Goal: Task Accomplishment & Management: Manage account settings

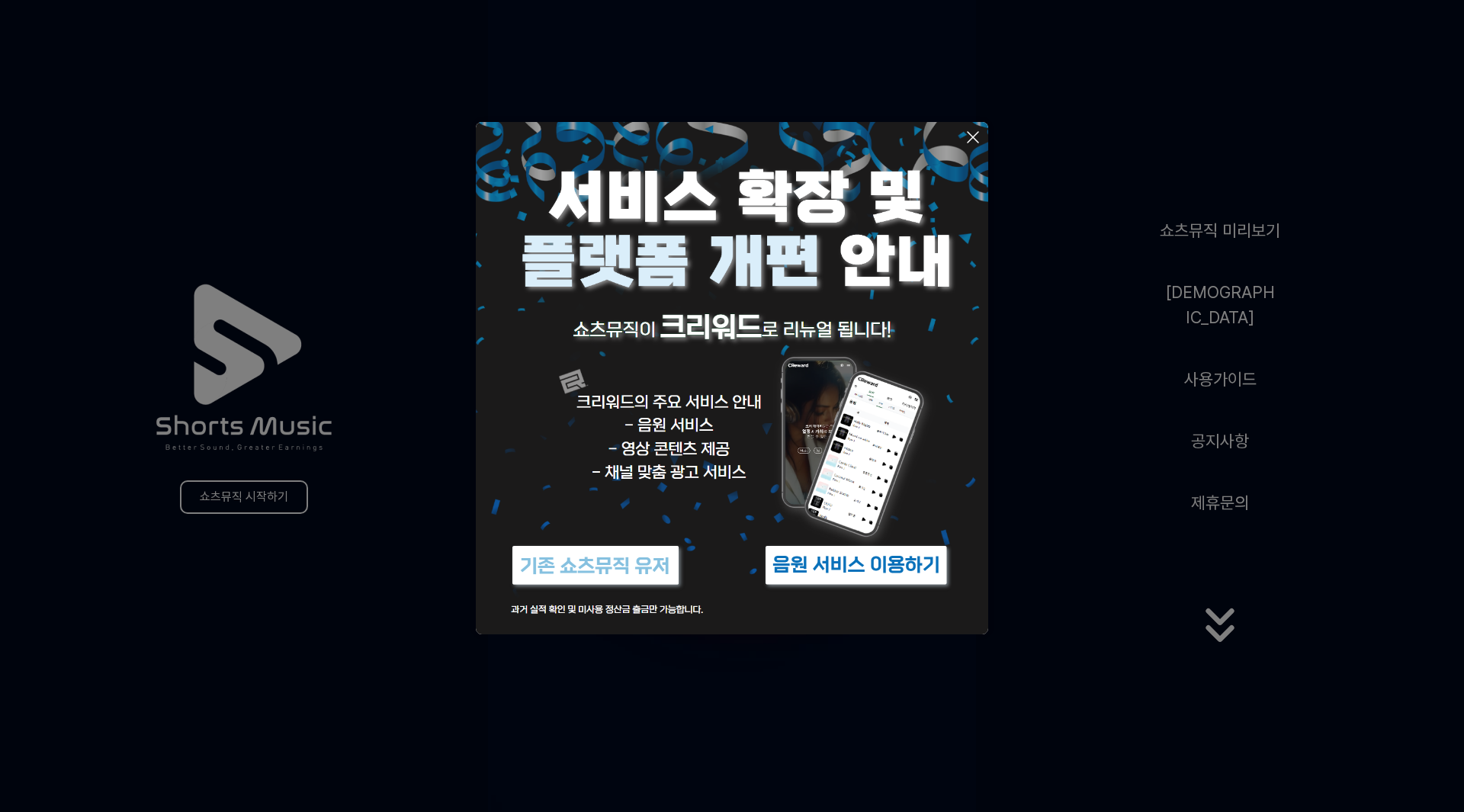
click at [763, 693] on button at bounding box center [732, 406] width 1464 height 812
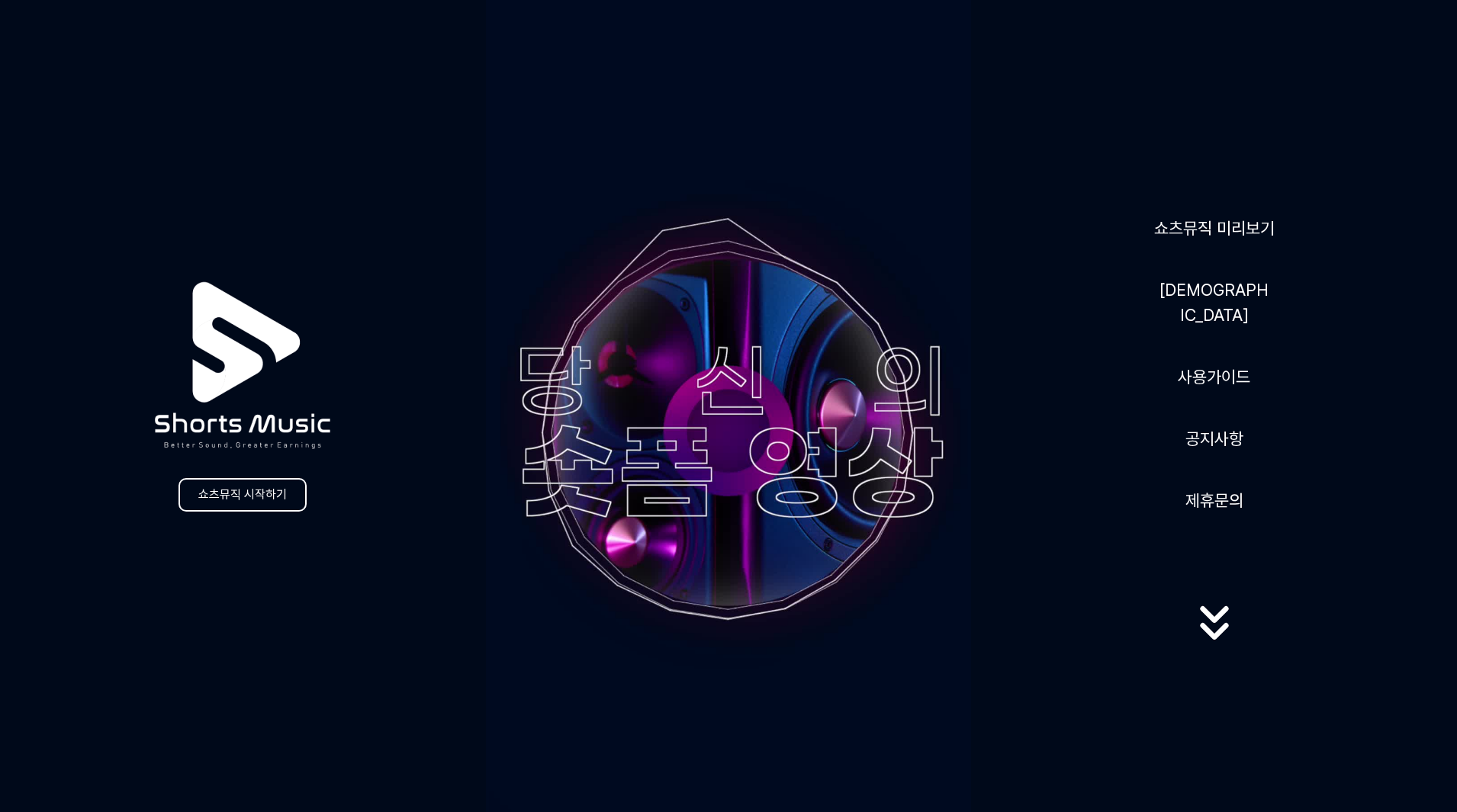
click at [1220, 624] on icon at bounding box center [1213, 623] width 98 height 61
click at [1214, 614] on icon at bounding box center [1213, 623] width 98 height 61
click at [290, 504] on link "쇼츠뮤직 시작하기" at bounding box center [243, 495] width 128 height 34
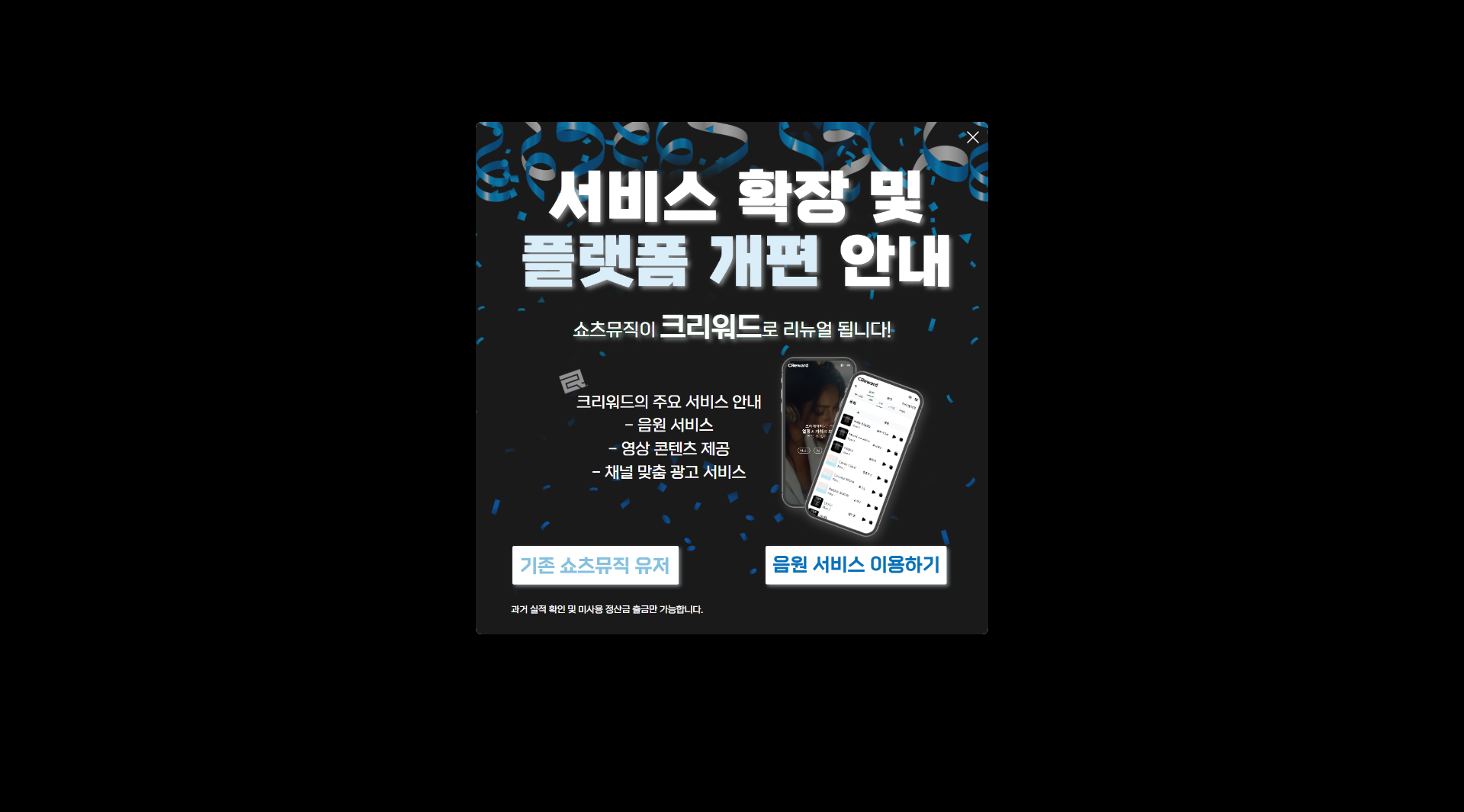
click at [747, 563] on img at bounding box center [732, 378] width 513 height 513
click at [828, 573] on img at bounding box center [856, 565] width 190 height 57
click at [585, 566] on img at bounding box center [595, 565] width 190 height 57
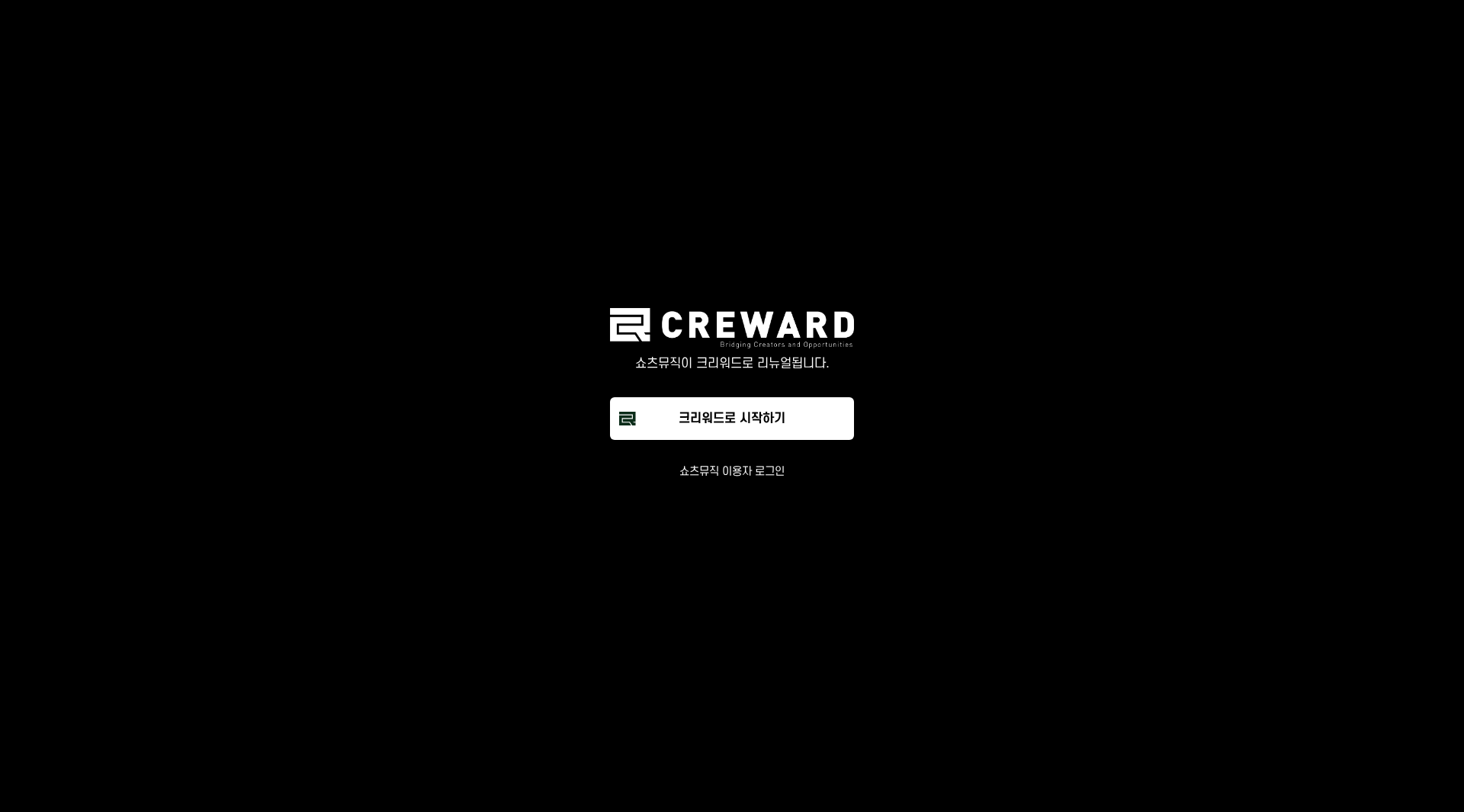
click at [733, 473] on button "쇼츠뮤직 이용자 로그인" at bounding box center [732, 472] width 105 height 16
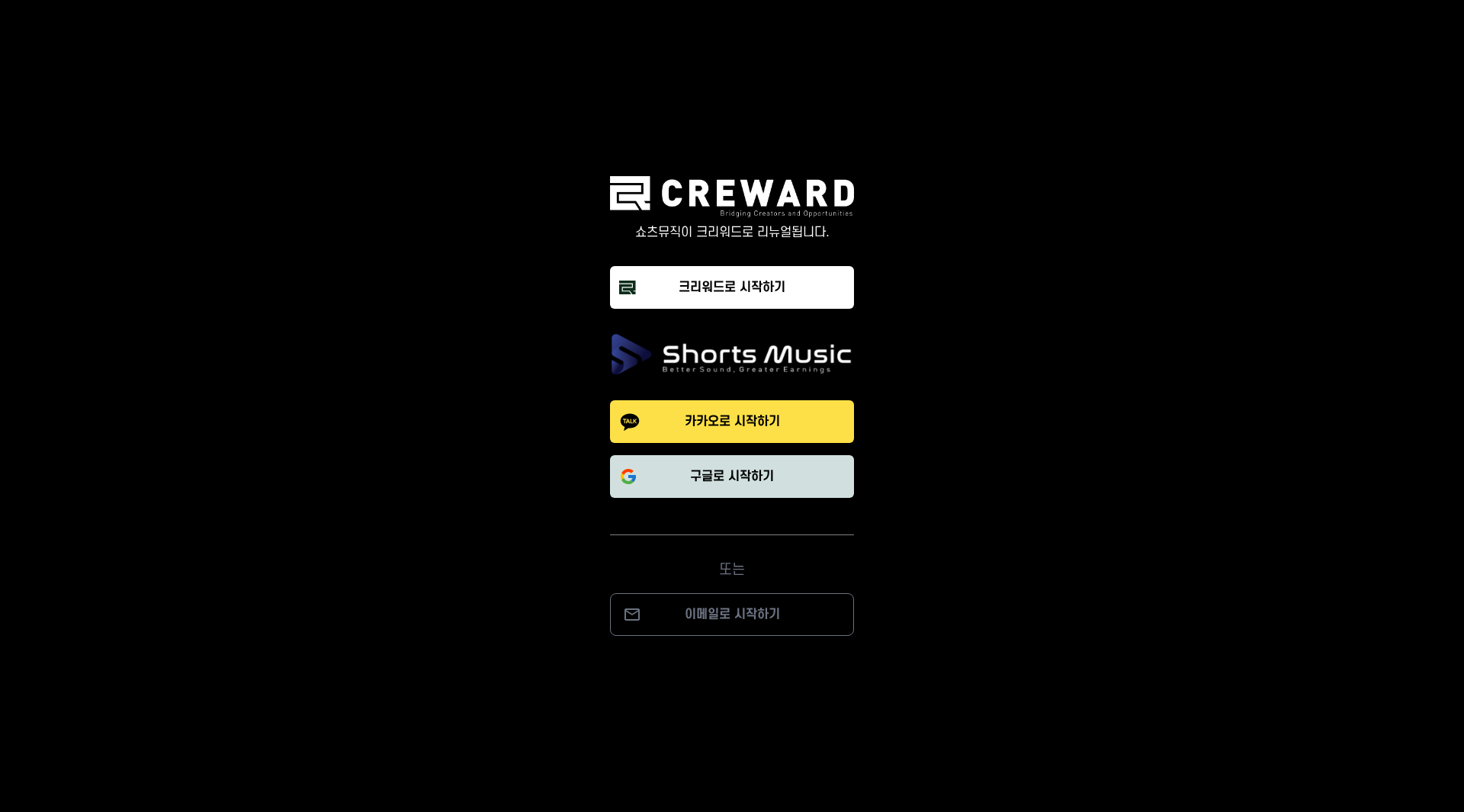
click at [738, 477] on p "구글로 시작하기" at bounding box center [732, 477] width 84 height 18
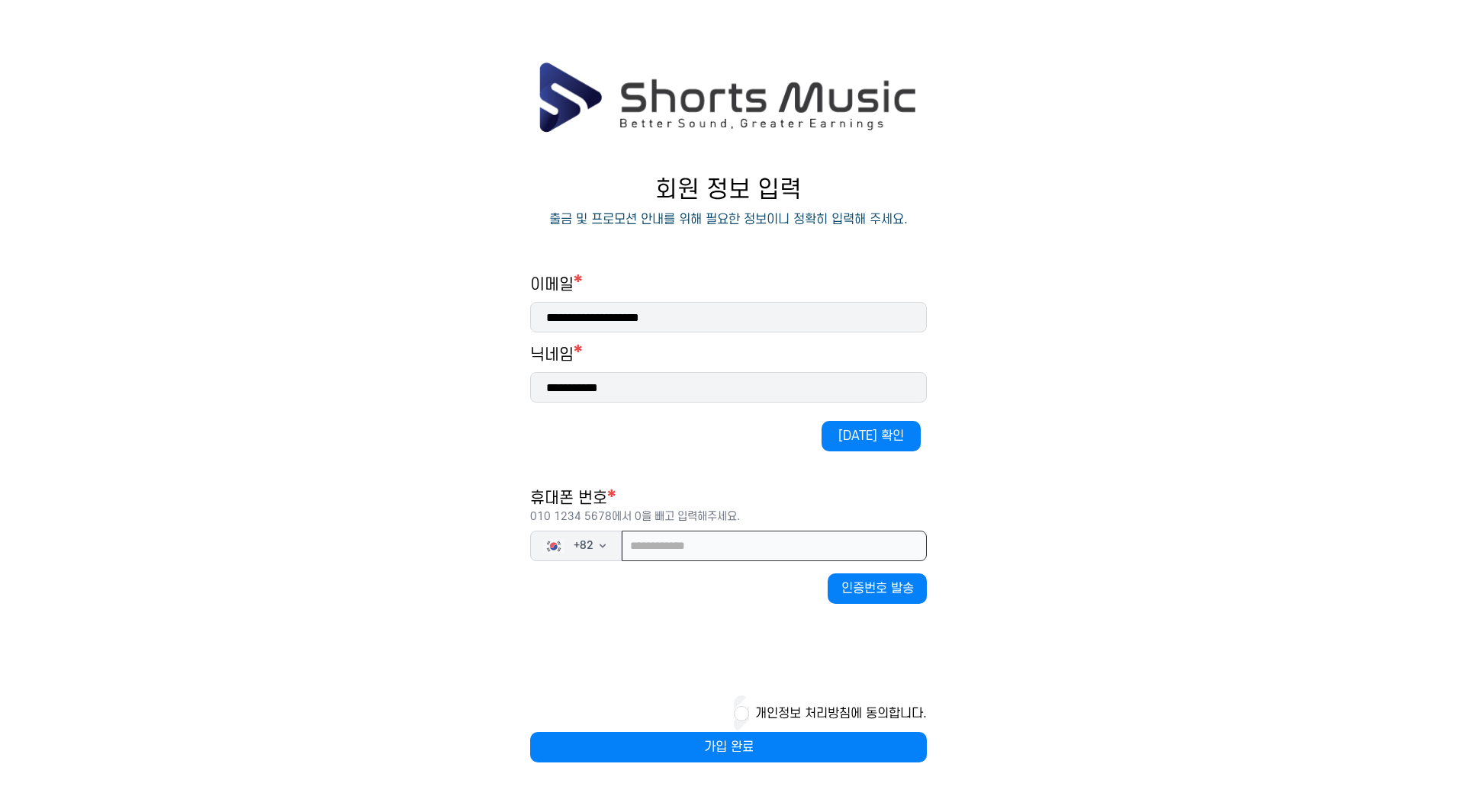
click at [767, 552] on input "tel" at bounding box center [774, 545] width 305 height 30
type input "**********"
click at [861, 583] on button "인증번호 발송" at bounding box center [877, 588] width 99 height 30
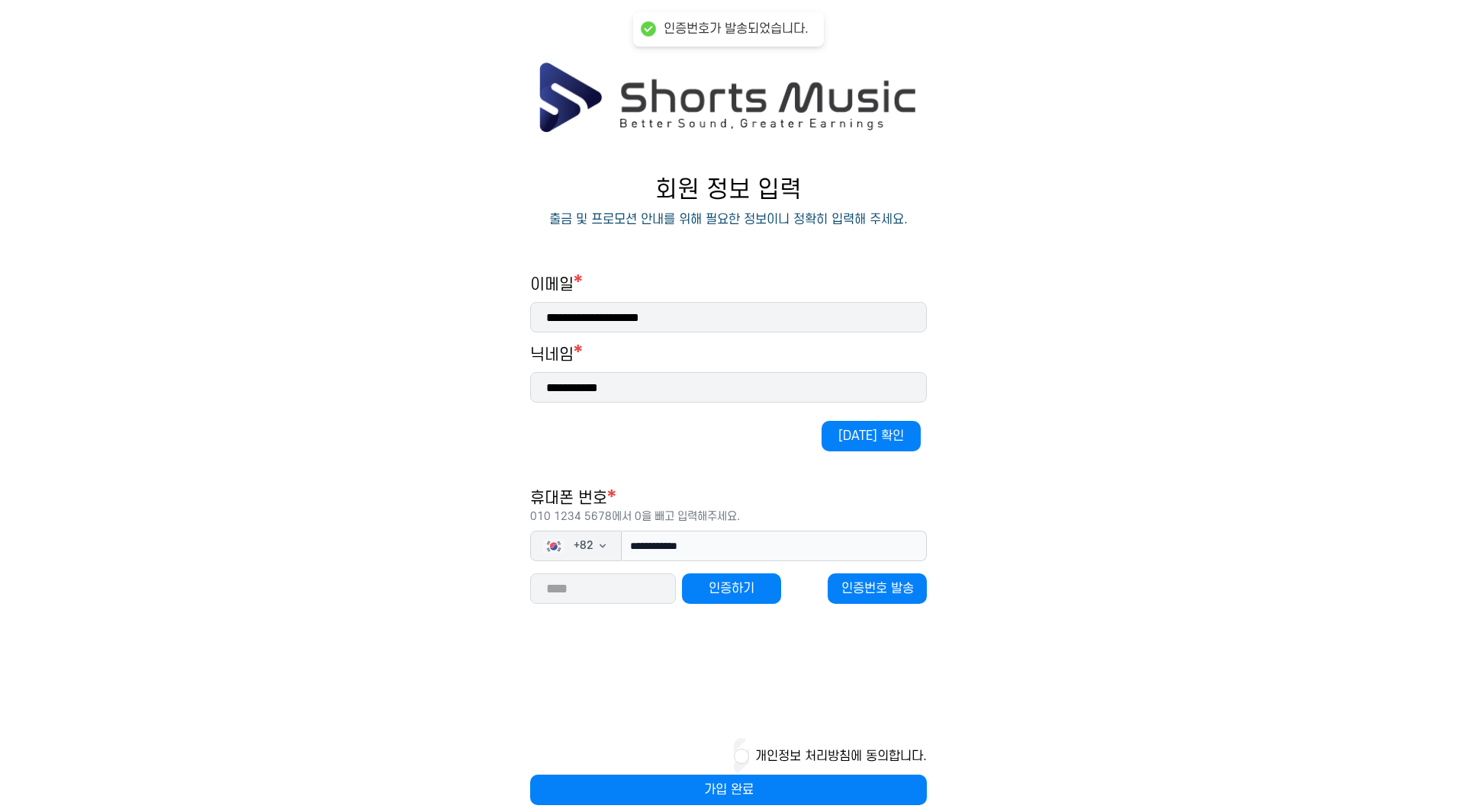
click at [606, 591] on input "number" at bounding box center [603, 588] width 146 height 30
click at [578, 588] on input "number" at bounding box center [603, 588] width 146 height 30
type input "*****"
click at [720, 592] on button "인증하기" at bounding box center [731, 588] width 99 height 30
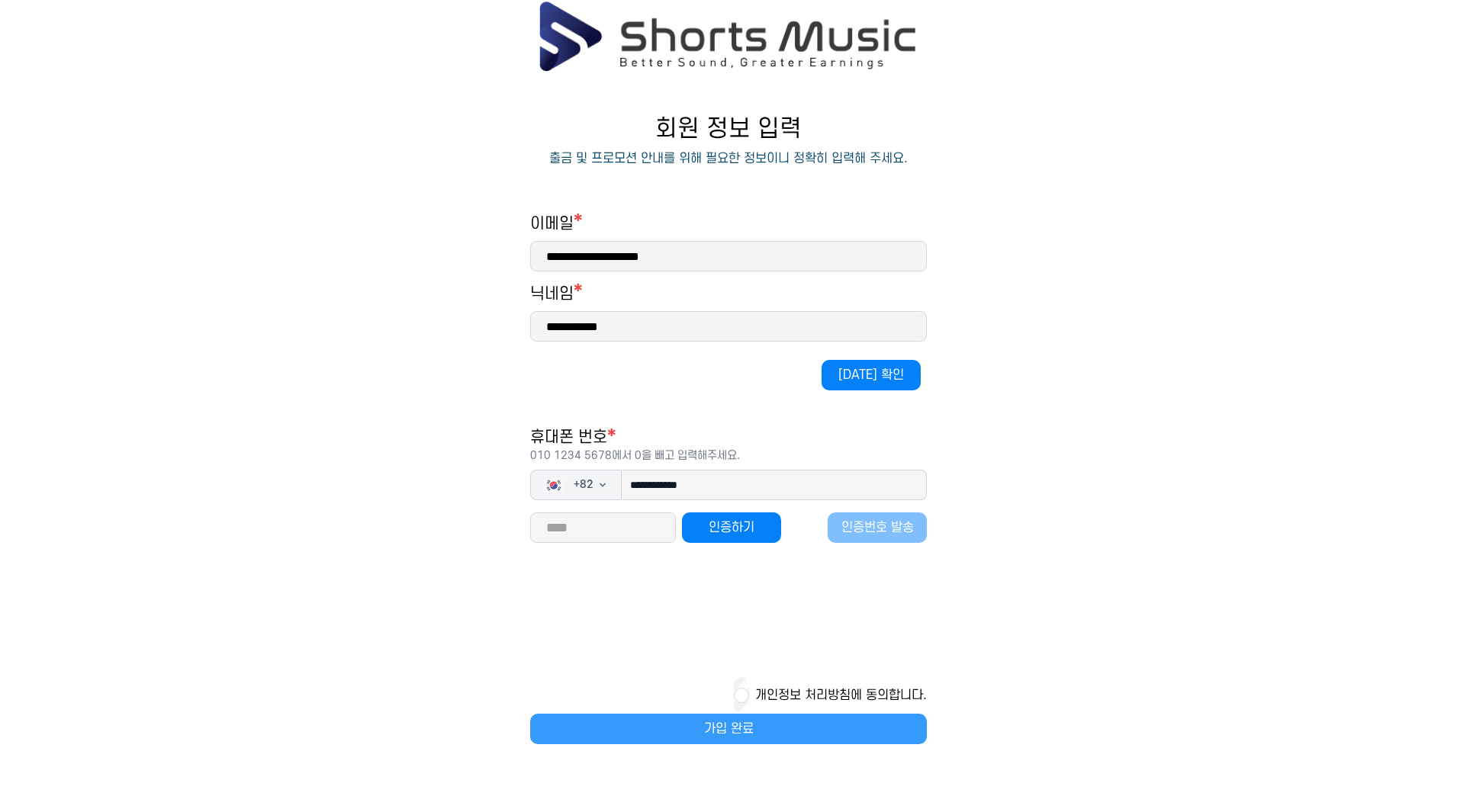
click at [738, 718] on button "가입 완료" at bounding box center [728, 728] width 396 height 30
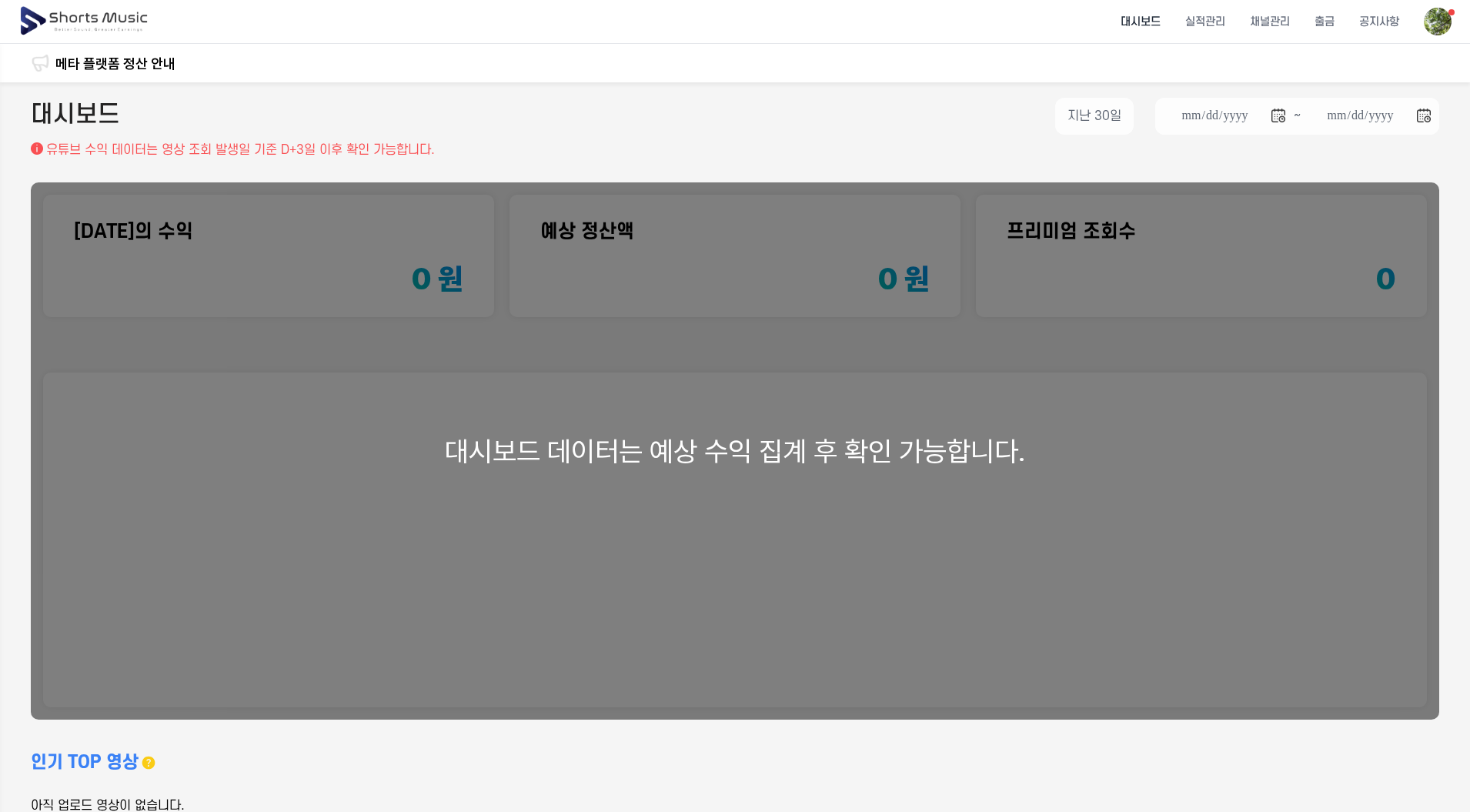
click at [820, 556] on div "대시보드 데이터는 예상 수익 집계 후 확인 가능합니다." at bounding box center [734, 450] width 1408 height 537
click at [274, 206] on div "대시보드 데이터는 예상 수익 집계 후 확인 가능합니다." at bounding box center [734, 450] width 1408 height 537
click at [526, 166] on div "**********" at bounding box center [735, 456] width 1470 height 748
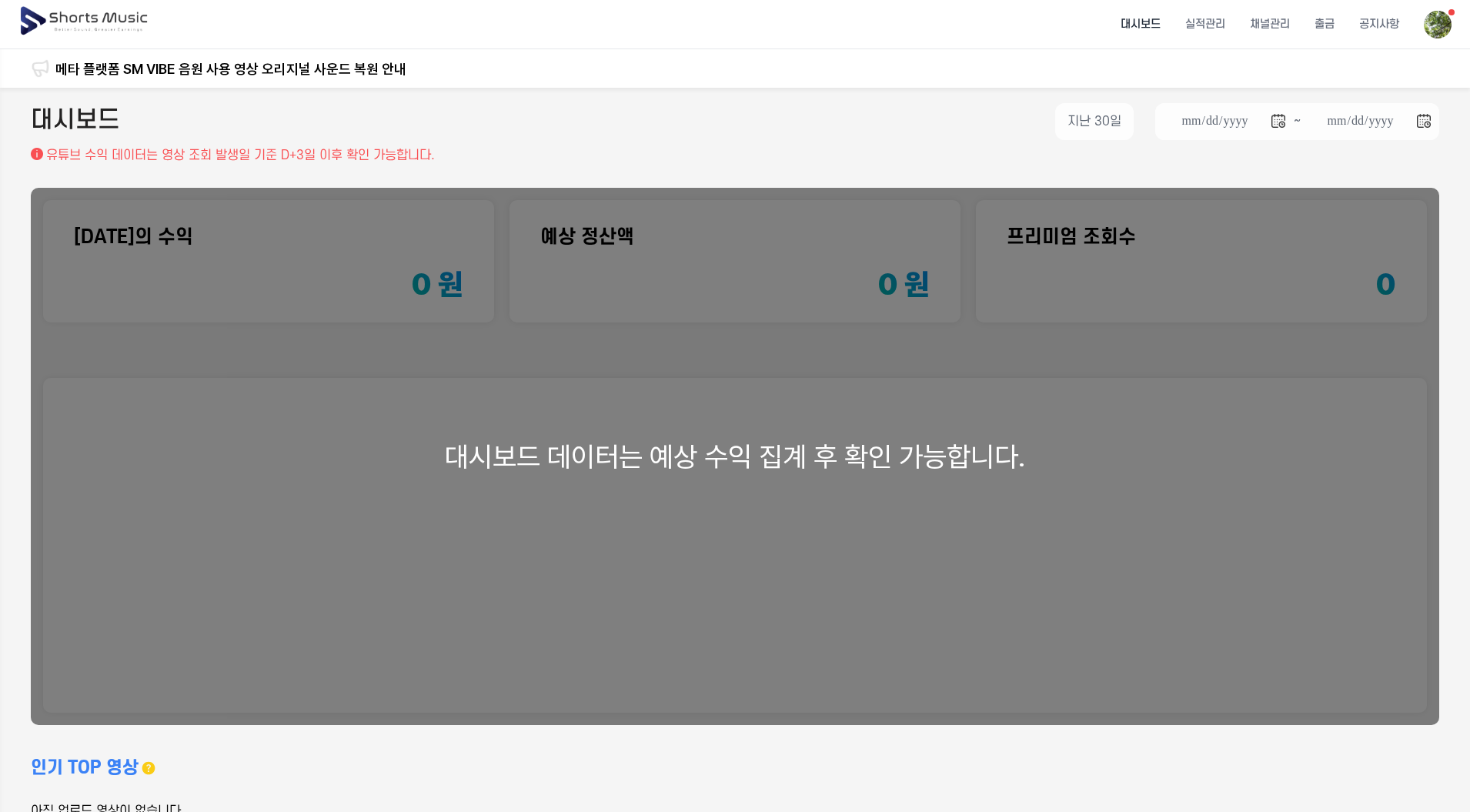
click at [117, 26] on img at bounding box center [84, 22] width 133 height 43
click at [118, 17] on img at bounding box center [84, 22] width 133 height 43
click at [1288, 22] on li "채널관리" at bounding box center [1270, 24] width 65 height 41
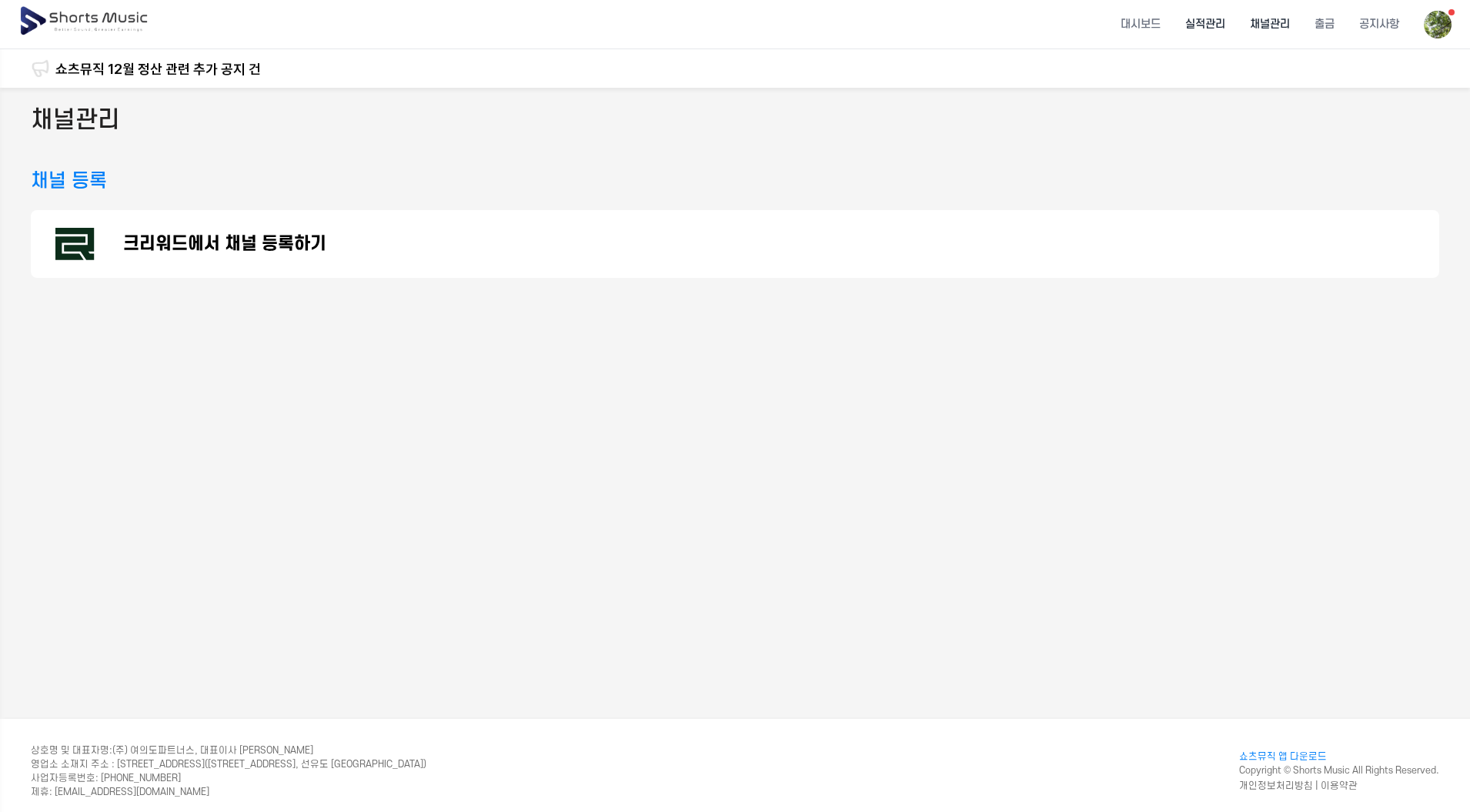
click at [1223, 22] on li "실적관리" at bounding box center [1205, 24] width 65 height 41
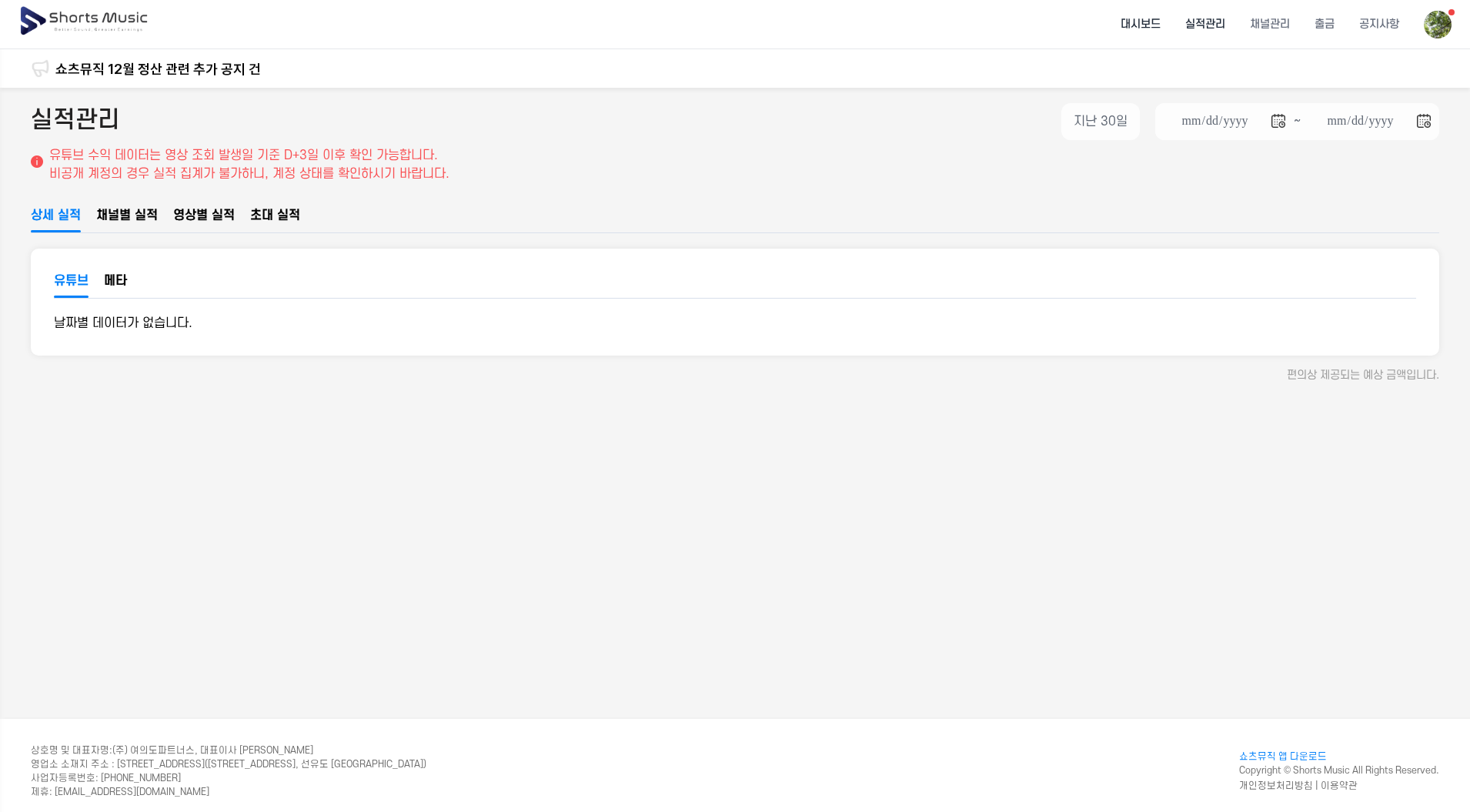
click at [1154, 27] on li "대시보드" at bounding box center [1141, 24] width 65 height 41
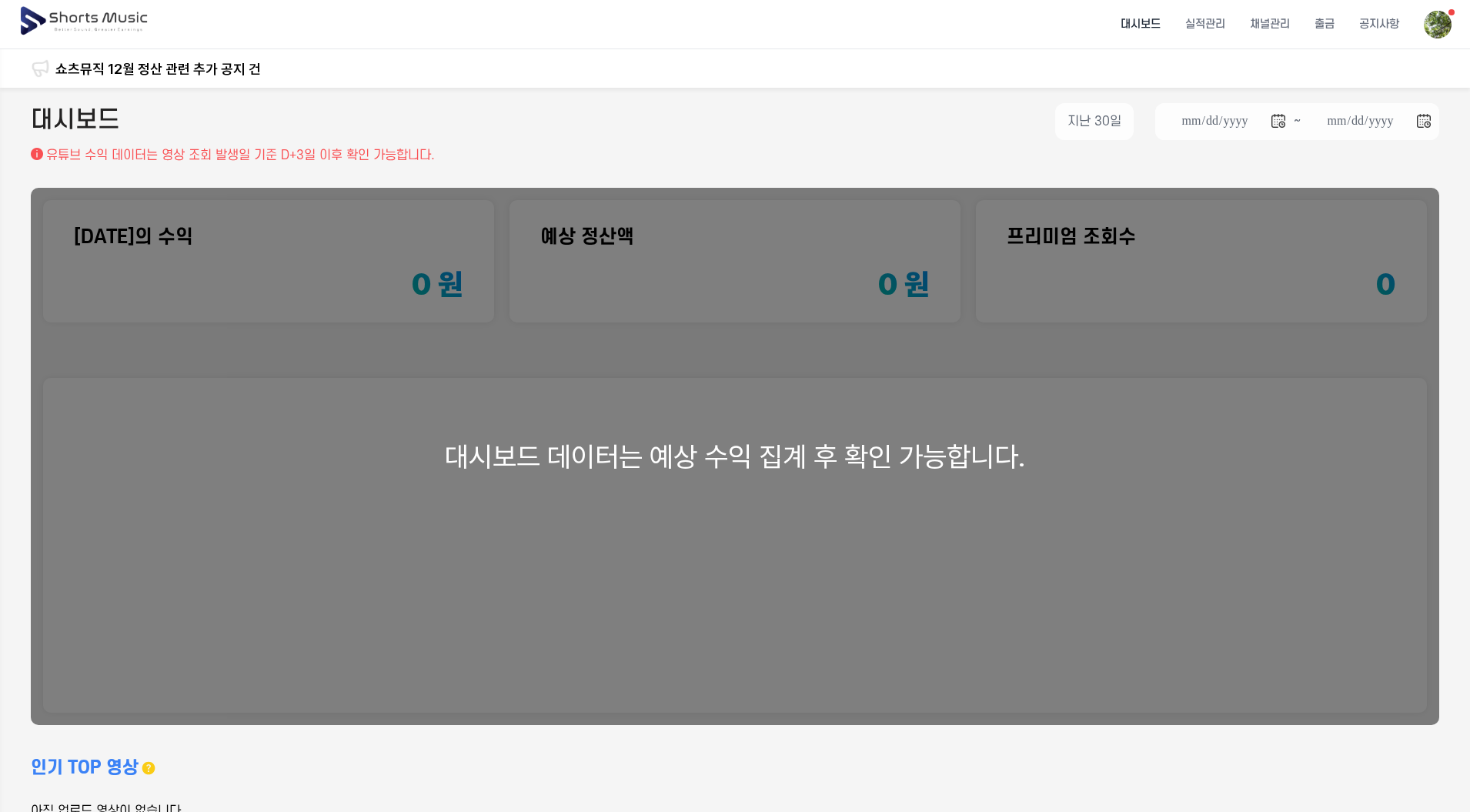
click at [29, 22] on img at bounding box center [84, 22] width 133 height 43
click at [64, 22] on img at bounding box center [84, 22] width 133 height 43
click at [130, 66] on link "콘텐츠 전수조사 및 정산 일정 안내" at bounding box center [149, 69] width 188 height 21
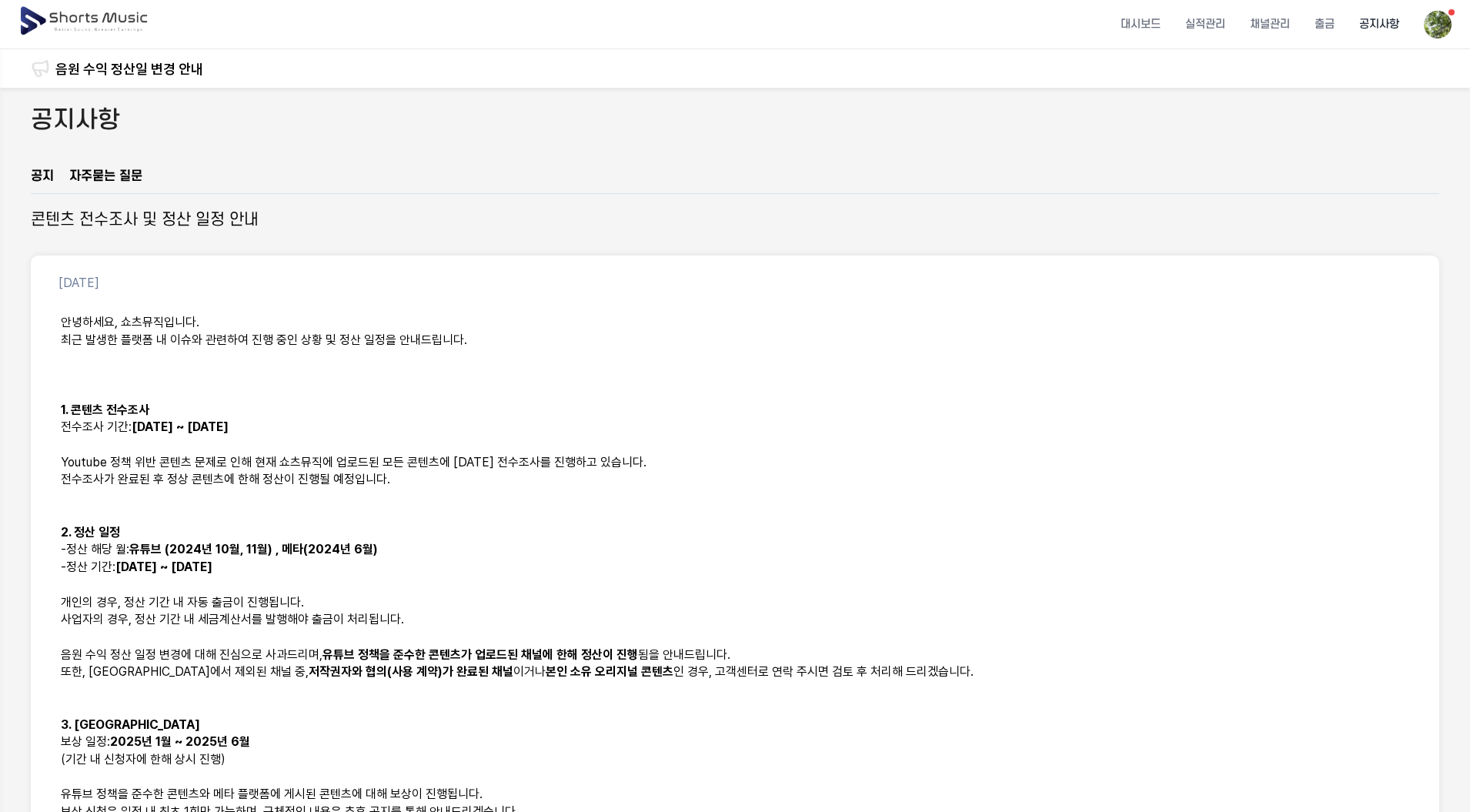
click at [123, 27] on img at bounding box center [84, 22] width 133 height 43
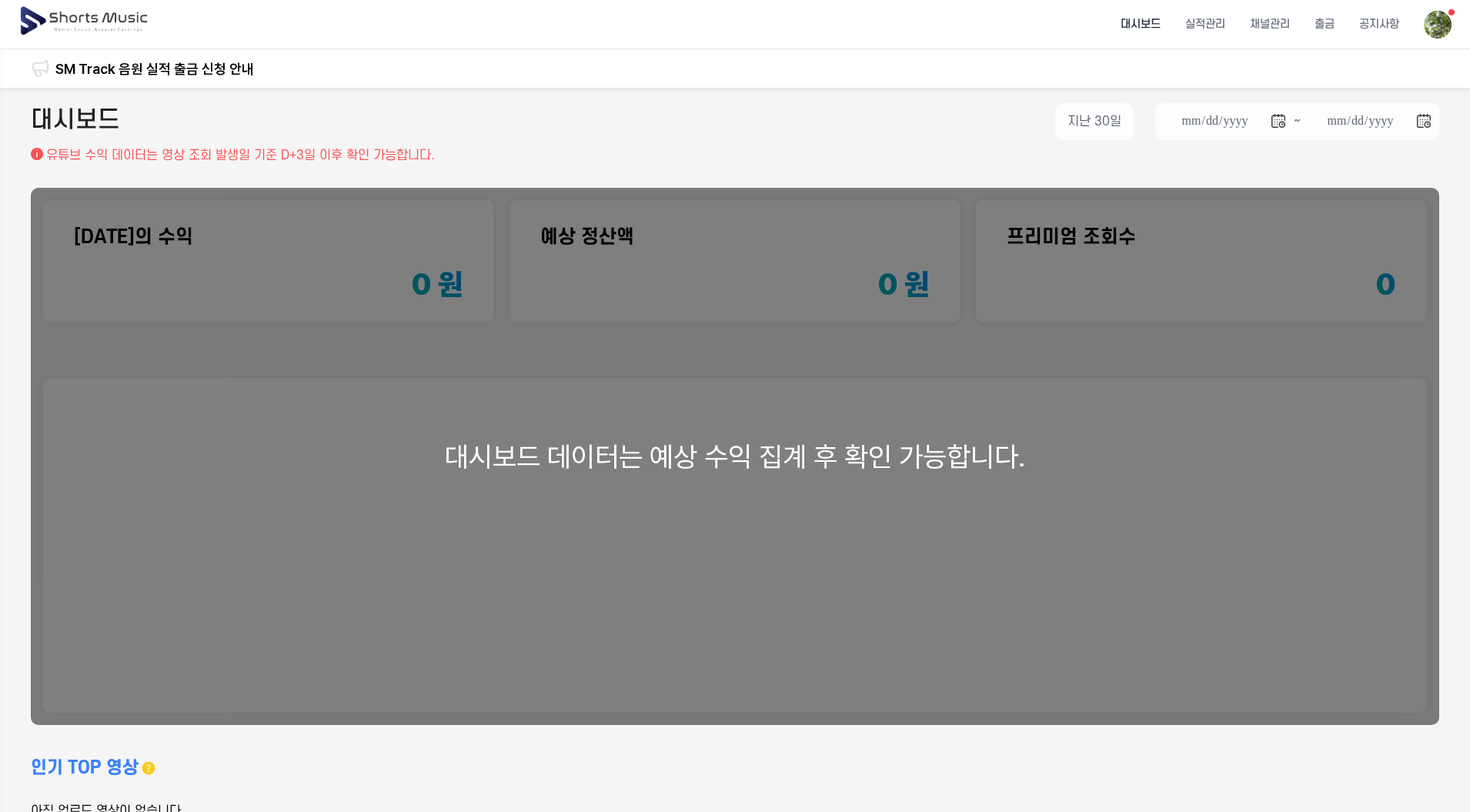
drag, startPoint x: 1016, startPoint y: 101, endPoint x: 1044, endPoint y: 101, distance: 28.0
click at [1016, 101] on div "**********" at bounding box center [735, 462] width 1470 height 748
